Goal: Information Seeking & Learning: Learn about a topic

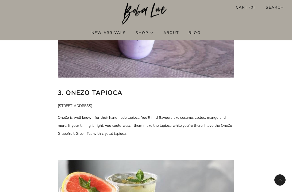
scroll to position [846, 0]
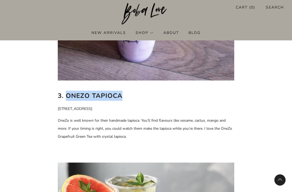
drag, startPoint x: 66, startPoint y: 95, endPoint x: 122, endPoint y: 96, distance: 55.7
click at [122, 96] on b "3. OneZo Tapioca" at bounding box center [90, 96] width 65 height 9
copy b "OneZo Tapioca"
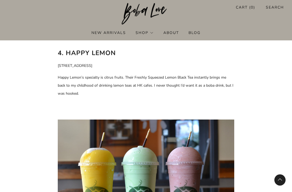
scroll to position [1144, 0]
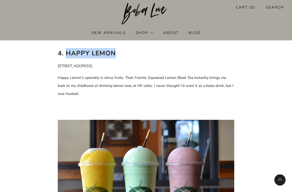
drag, startPoint x: 66, startPoint y: 54, endPoint x: 127, endPoint y: 54, distance: 61.0
click at [127, 54] on h2 "4. Happy Lemon" at bounding box center [146, 53] width 177 height 10
copy b "Happy Lemon"
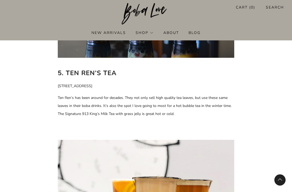
scroll to position [1325, 0]
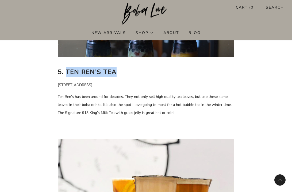
drag, startPoint x: 66, startPoint y: 71, endPoint x: 116, endPoint y: 73, distance: 49.5
click at [116, 73] on b "5. Ten Ren’s Tea" at bounding box center [87, 72] width 59 height 9
copy b "Ten Ren’s Tea"
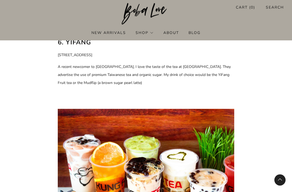
scroll to position [1569, 0]
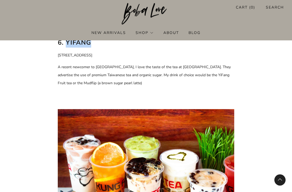
drag, startPoint x: 65, startPoint y: 44, endPoint x: 93, endPoint y: 44, distance: 28.1
click at [93, 44] on h2 "6. YiFang" at bounding box center [146, 42] width 177 height 10
copy b "YiFang"
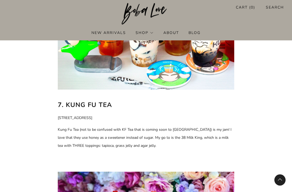
scroll to position [1745, 0]
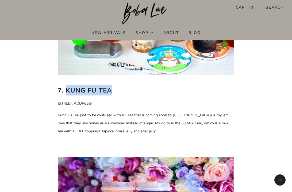
drag, startPoint x: 67, startPoint y: 90, endPoint x: 116, endPoint y: 90, distance: 48.4
click at [116, 90] on h2 "7. Kung Fu Tea" at bounding box center [146, 90] width 177 height 10
copy b "Kung Fu Tea"
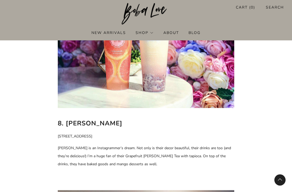
scroll to position [1914, 0]
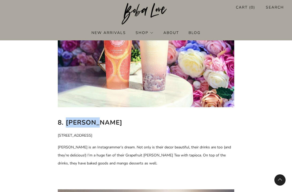
drag, startPoint x: 66, startPoint y: 123, endPoint x: 106, endPoint y: 123, distance: 39.3
click at [106, 123] on h2 "8. [PERSON_NAME]" at bounding box center [146, 122] width 177 height 10
copy b "[PERSON_NAME]"
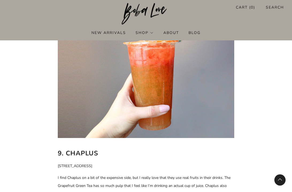
scroll to position [2164, 0]
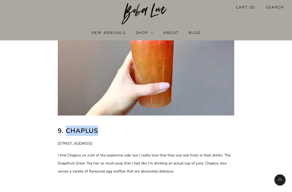
drag, startPoint x: 67, startPoint y: 130, endPoint x: 109, endPoint y: 131, distance: 42.0
click at [109, 131] on h2 "9. Chaplus" at bounding box center [146, 131] width 177 height 10
copy b "Chaplus"
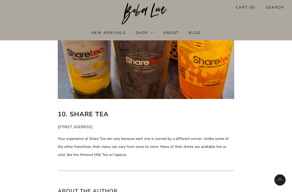
scroll to position [2404, 0]
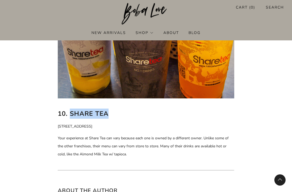
drag, startPoint x: 70, startPoint y: 113, endPoint x: 106, endPoint y: 114, distance: 36.1
click at [106, 114] on b "10. Share Tea" at bounding box center [83, 113] width 51 height 9
copy b "Share Tea"
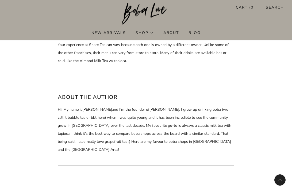
scroll to position [2574, 0]
